Goal: Information Seeking & Learning: Learn about a topic

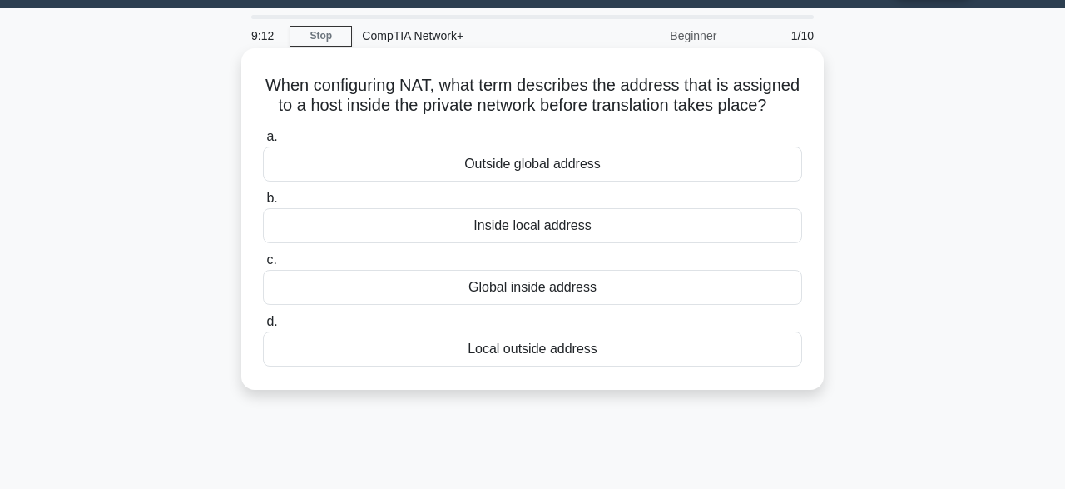
scroll to position [32, 0]
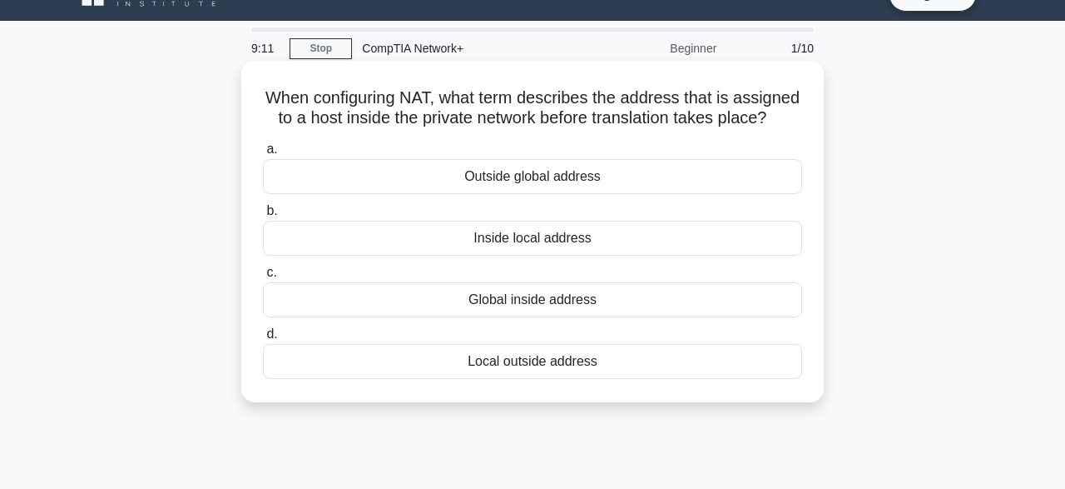
click at [349, 365] on div "Local outside address" at bounding box center [532, 361] width 539 height 35
click at [263, 340] on input "d. Local outside address" at bounding box center [263, 334] width 0 height 11
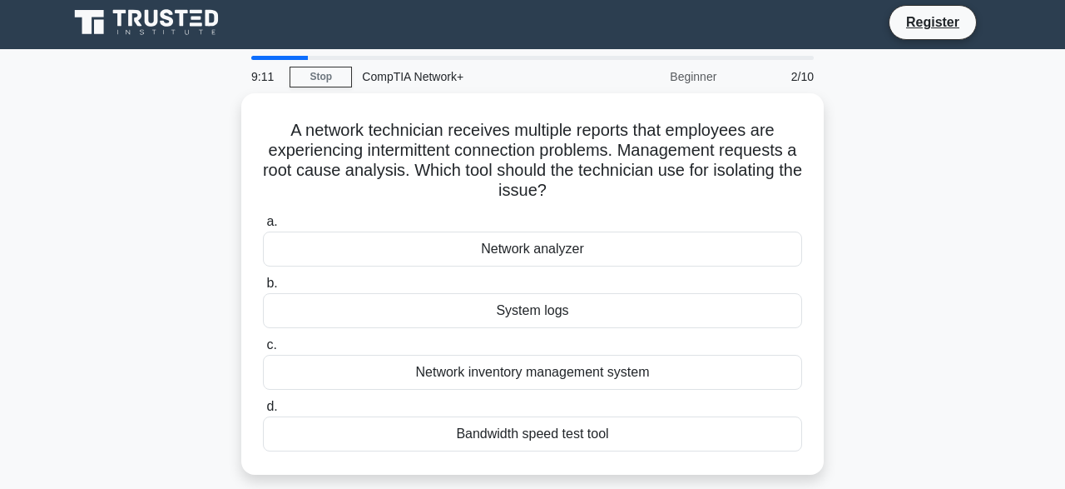
scroll to position [0, 0]
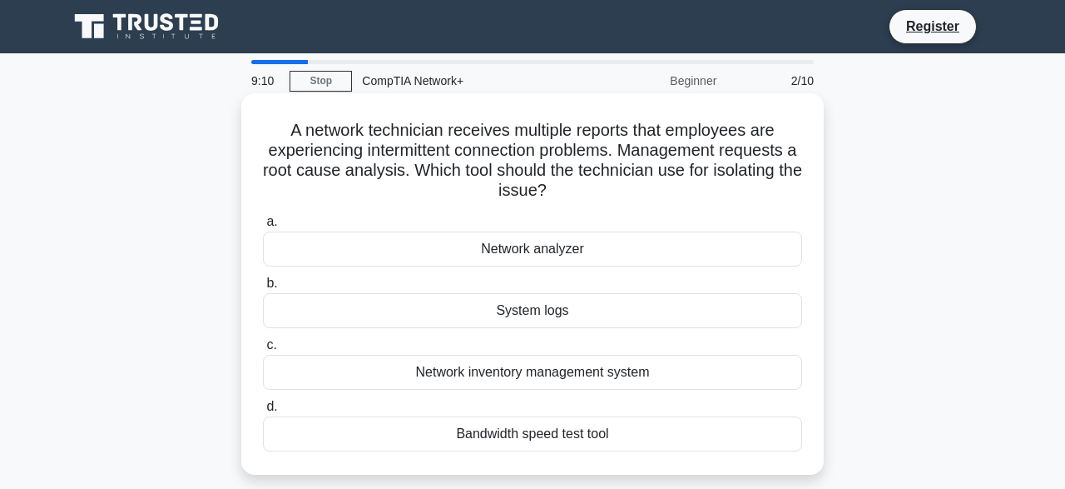
click at [352, 382] on div "Network inventory management system" at bounding box center [532, 372] width 539 height 35
click at [263, 350] on input "c. Network inventory management system" at bounding box center [263, 345] width 0 height 11
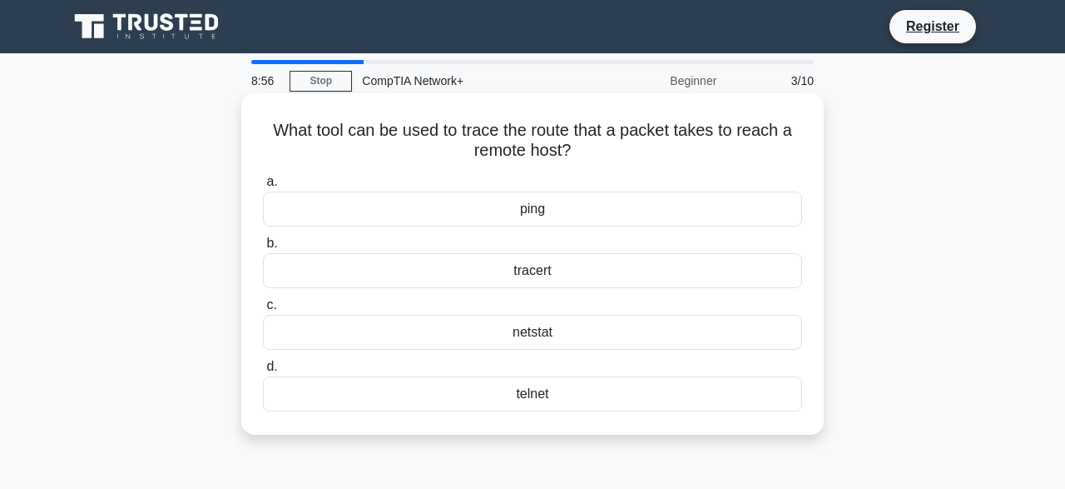
click at [494, 272] on div "tracert" at bounding box center [532, 270] width 539 height 35
click at [263, 249] on input "b. tracert" at bounding box center [263, 243] width 0 height 11
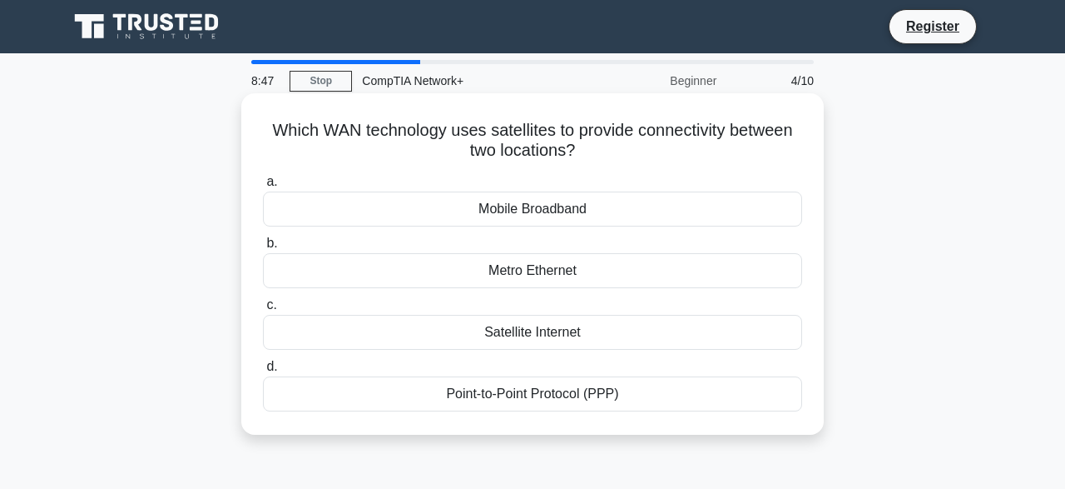
click at [473, 331] on div "Satellite Internet" at bounding box center [532, 332] width 539 height 35
click at [263, 310] on input "c. Satellite Internet" at bounding box center [263, 305] width 0 height 11
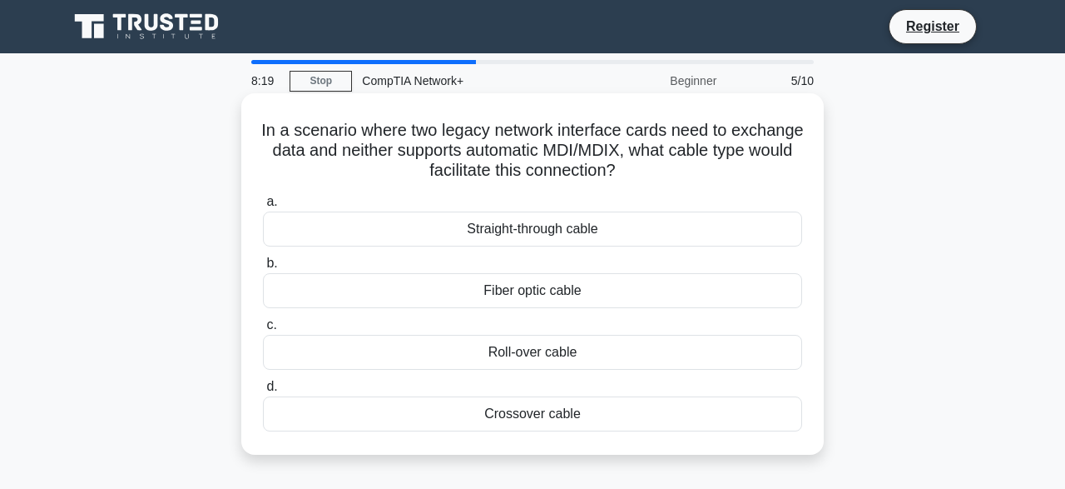
click at [465, 354] on div "Roll-over cable" at bounding box center [532, 352] width 539 height 35
click at [263, 330] on input "c. Roll-over cable" at bounding box center [263, 325] width 0 height 11
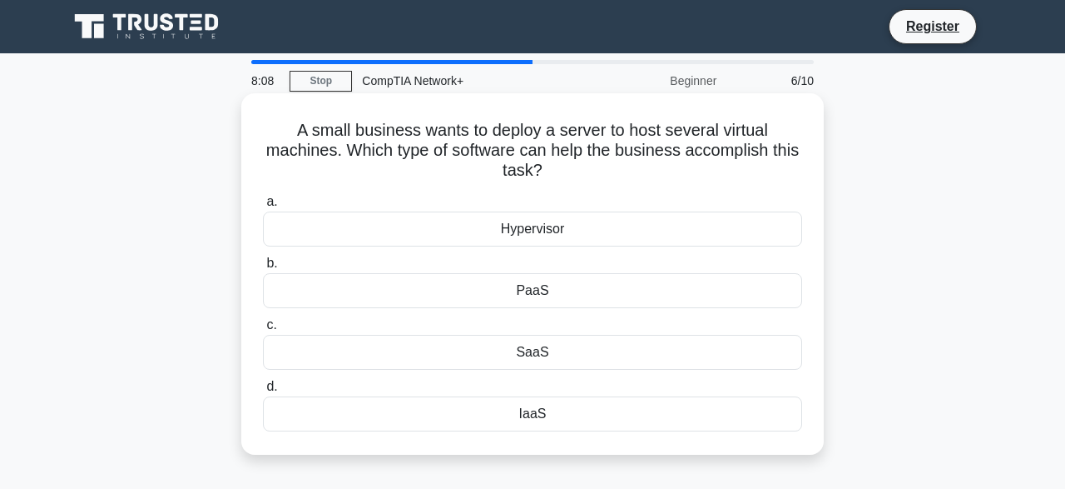
click at [516, 364] on div "SaaS" at bounding box center [532, 352] width 539 height 35
click at [263, 330] on input "c. SaaS" at bounding box center [263, 325] width 0 height 11
